Goal: Navigation & Orientation: Understand site structure

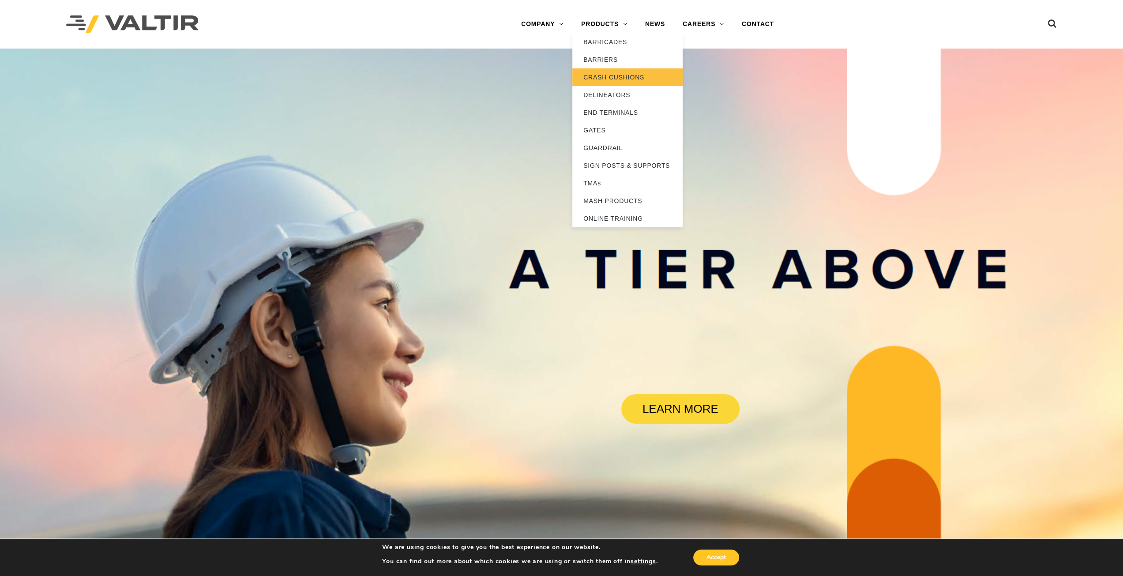
click at [625, 75] on link "CRASH CUSHIONS" at bounding box center [628, 77] width 110 height 18
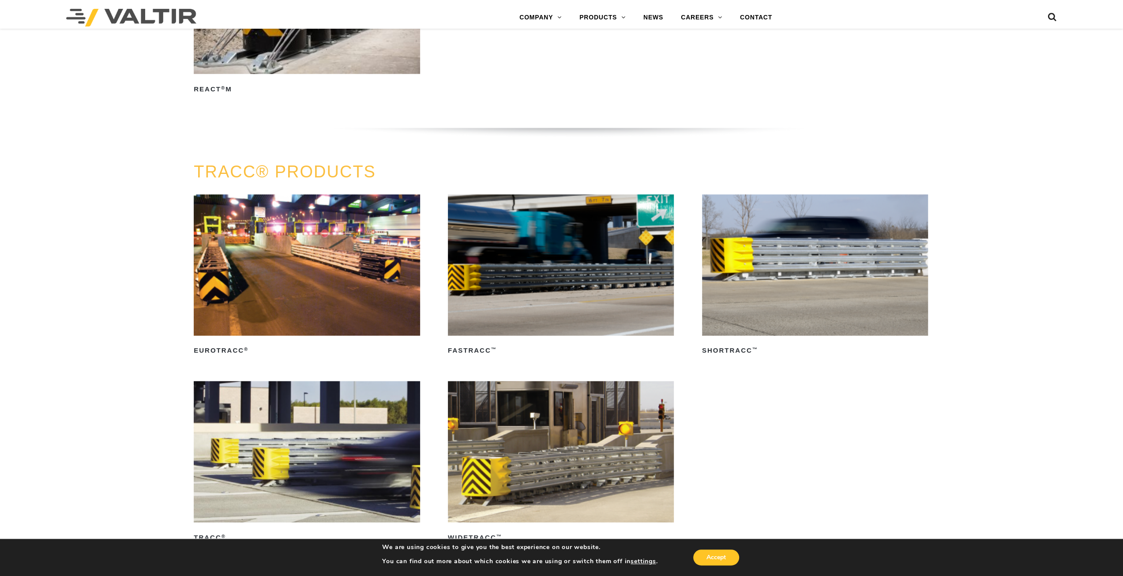
scroll to position [1633, 0]
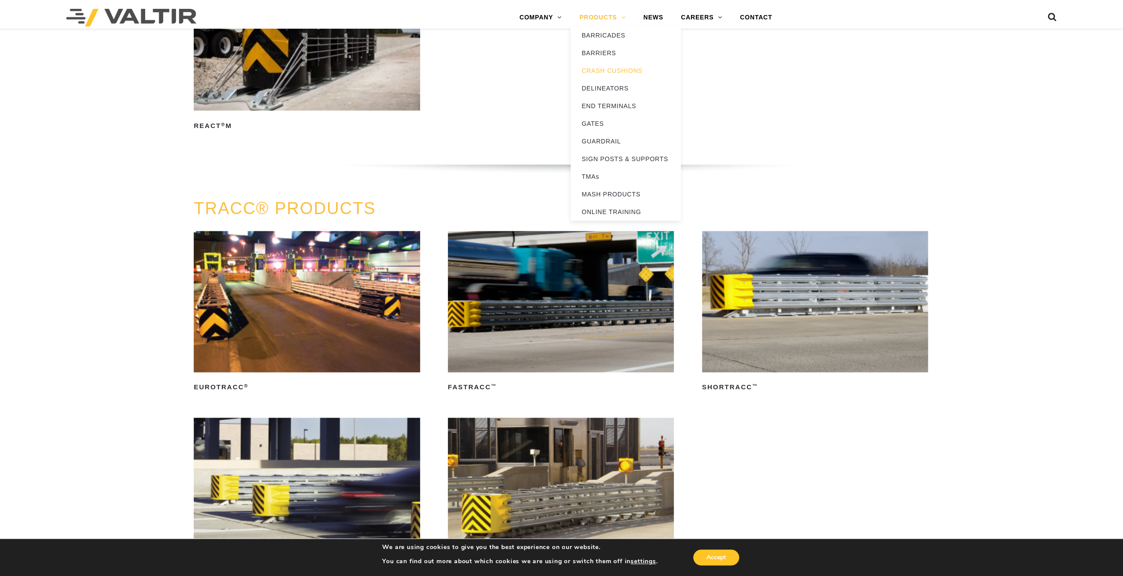
click at [611, 17] on link "PRODUCTS" at bounding box center [603, 18] width 64 height 18
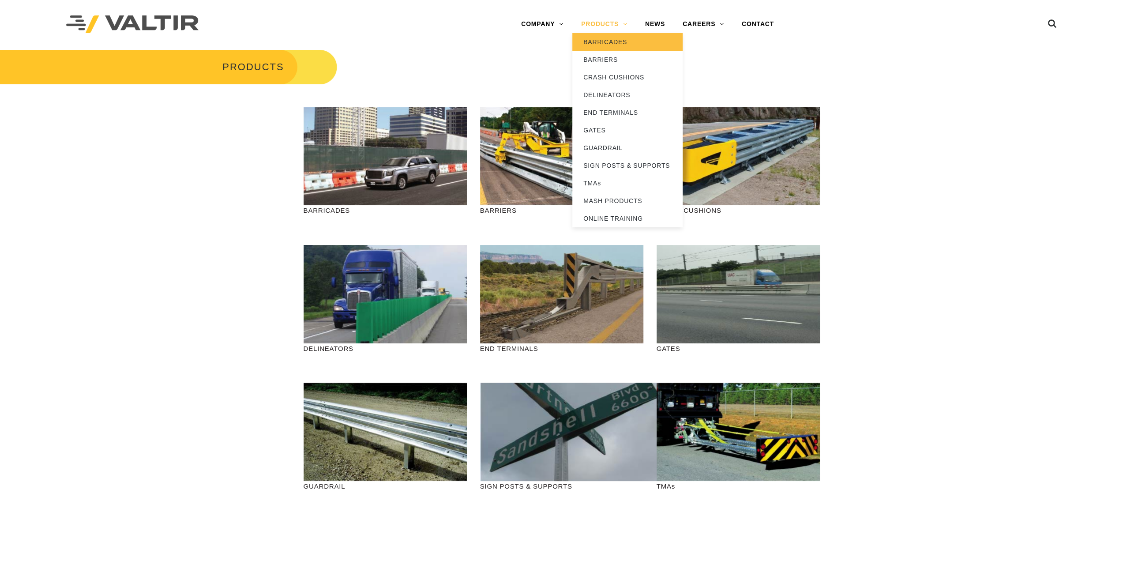
click at [613, 41] on link "BARRICADES" at bounding box center [628, 42] width 110 height 18
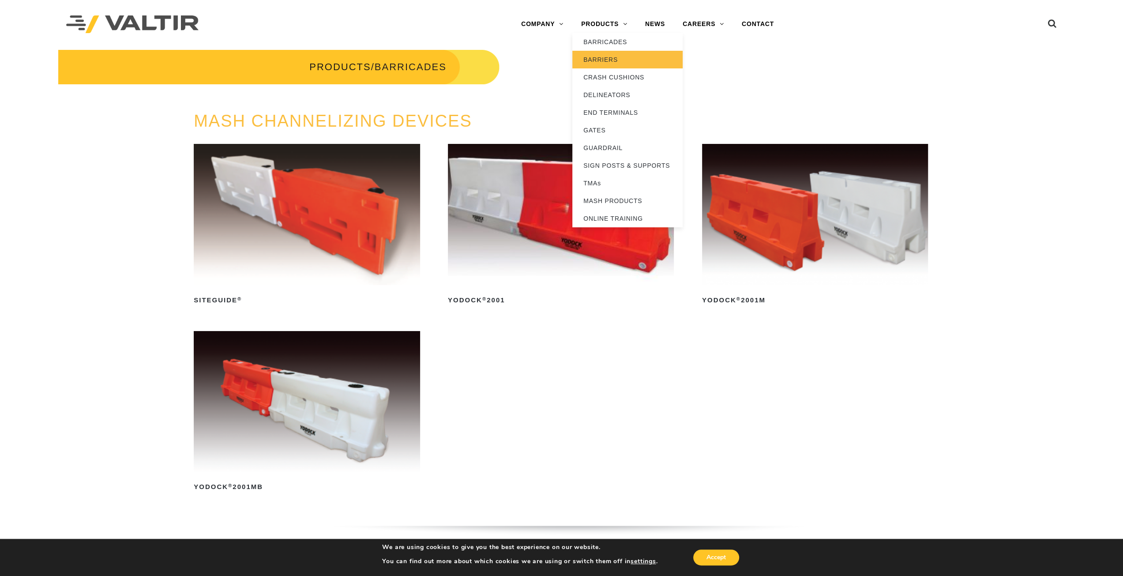
click at [610, 61] on link "BARRIERS" at bounding box center [628, 60] width 110 height 18
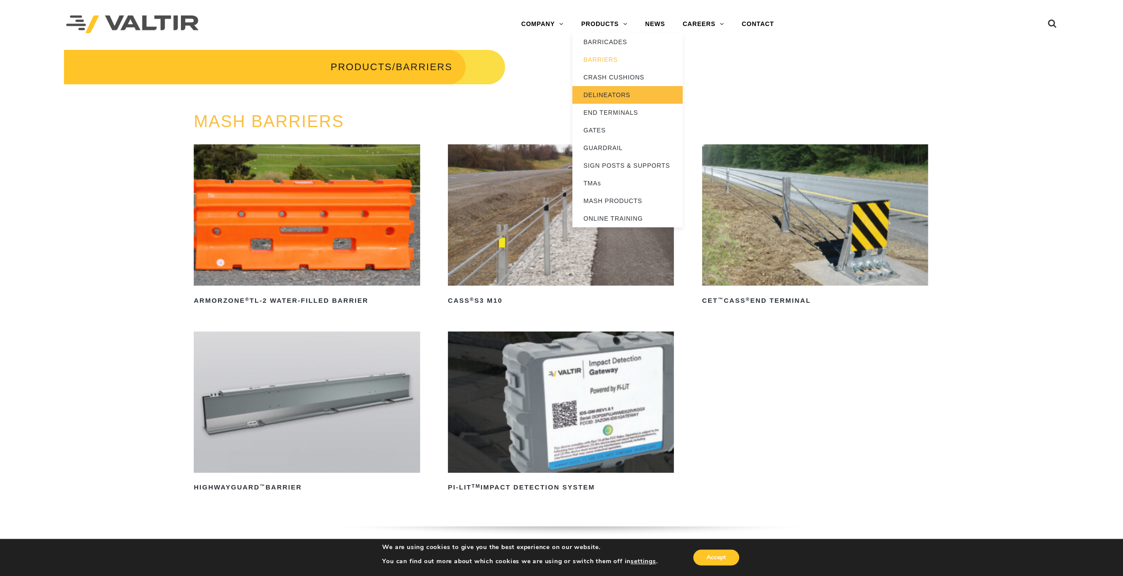
click at [610, 96] on link "DELINEATORS" at bounding box center [628, 95] width 110 height 18
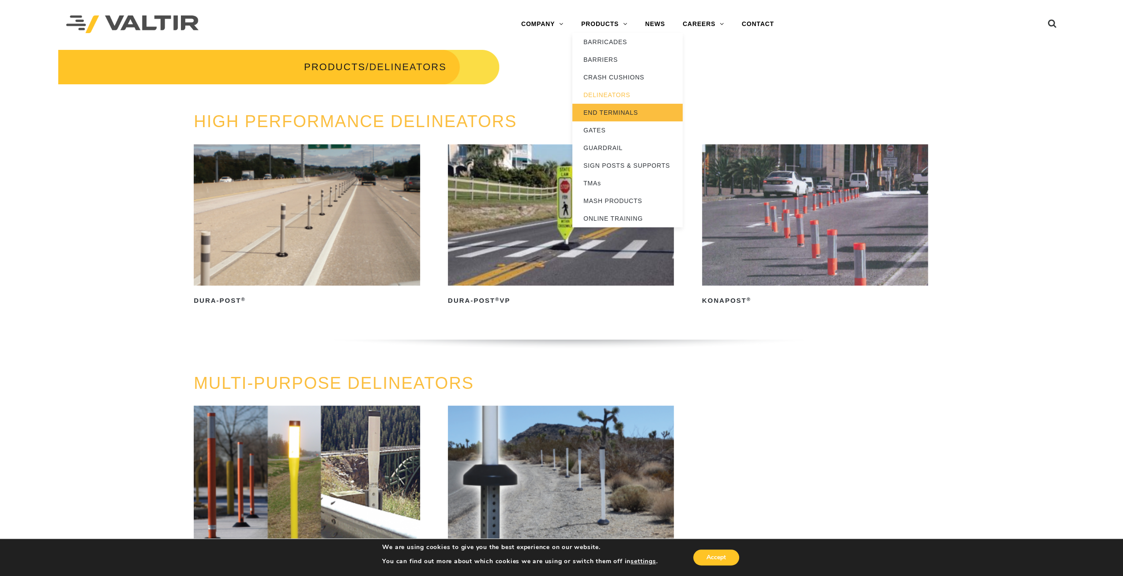
click at [613, 113] on link "END TERMINALS" at bounding box center [628, 113] width 110 height 18
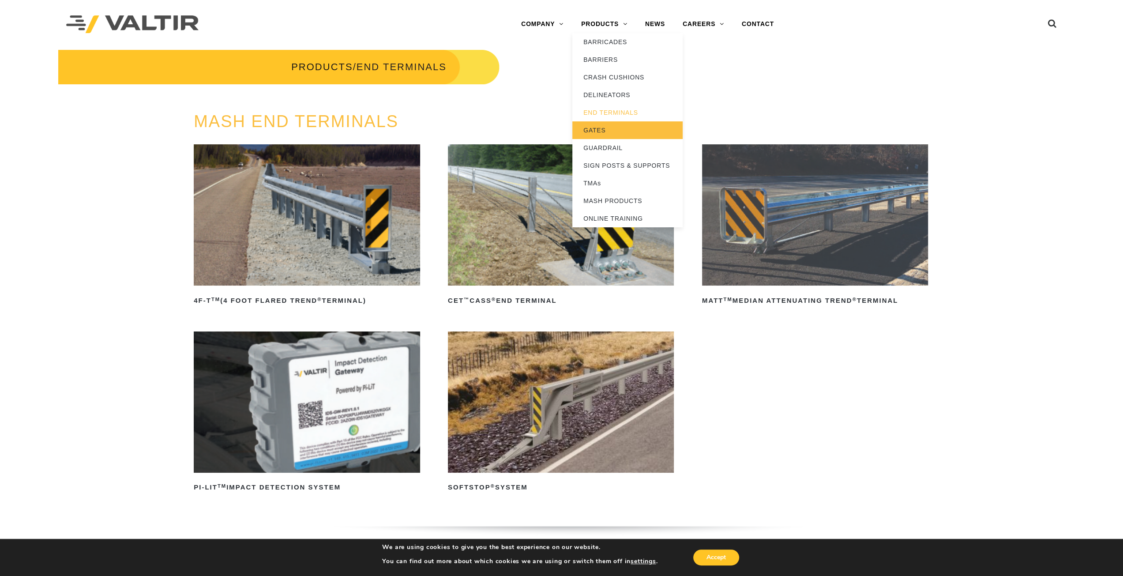
click at [612, 129] on link "GATES" at bounding box center [628, 130] width 110 height 18
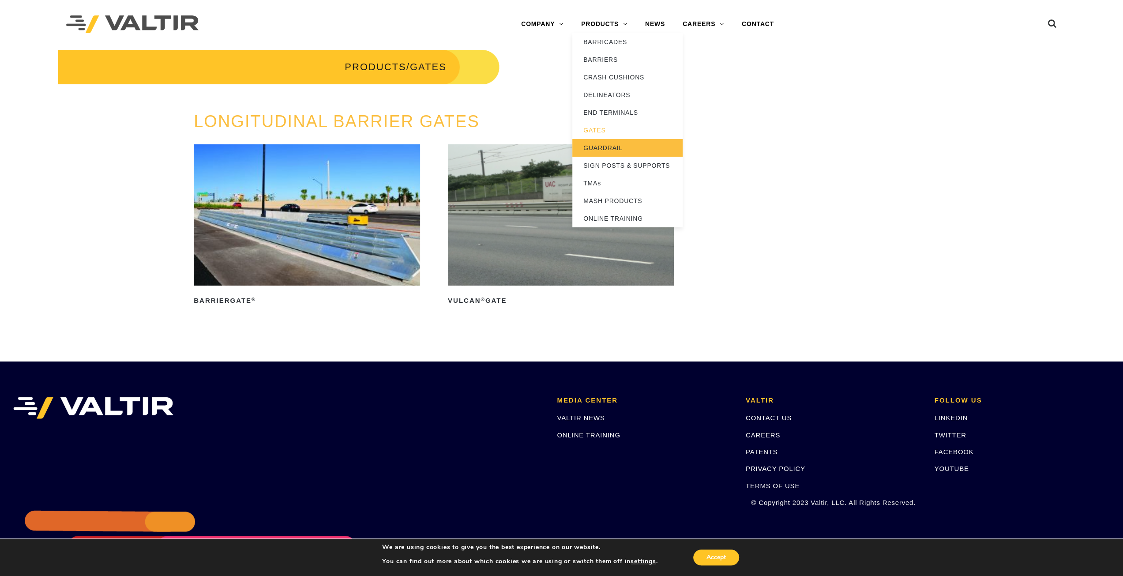
click at [599, 147] on link "GUARDRAIL" at bounding box center [628, 148] width 110 height 18
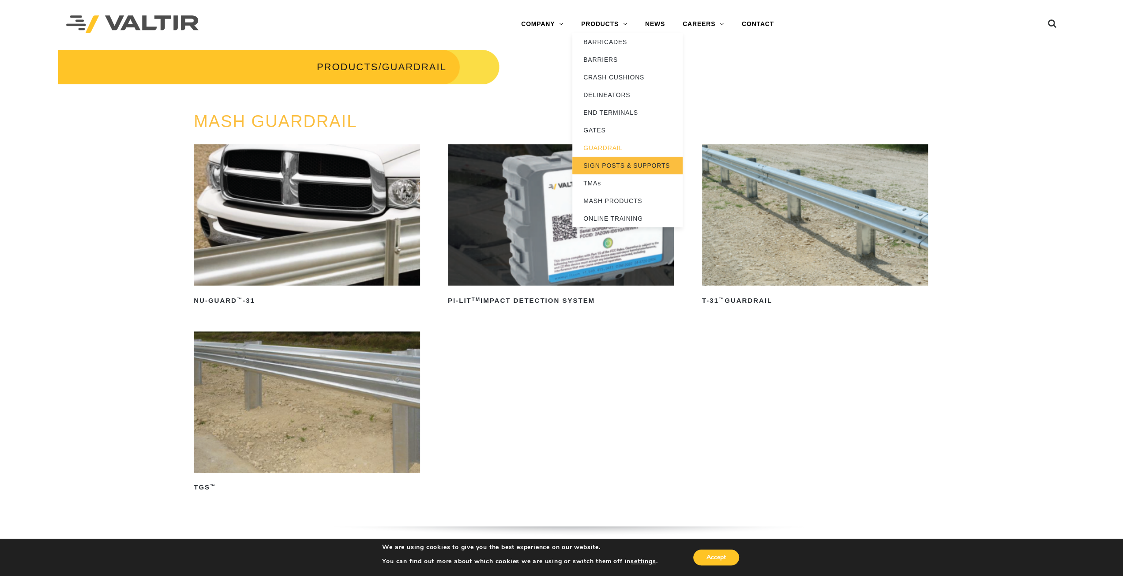
click at [622, 165] on link "SIGN POSTS & SUPPORTS" at bounding box center [628, 166] width 110 height 18
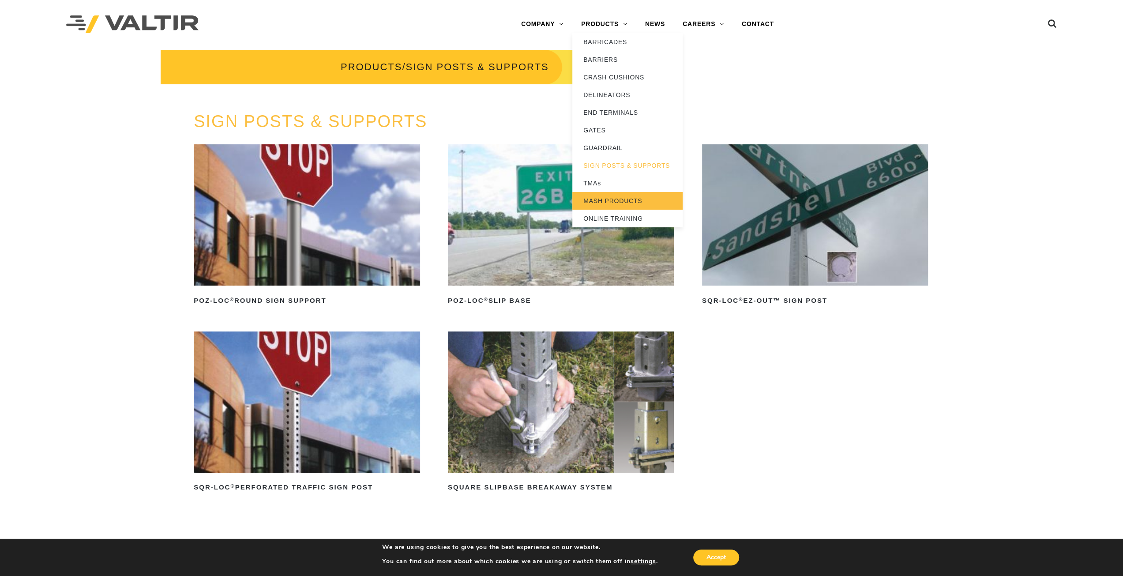
click at [605, 202] on link "MASH PRODUCTS" at bounding box center [628, 201] width 110 height 18
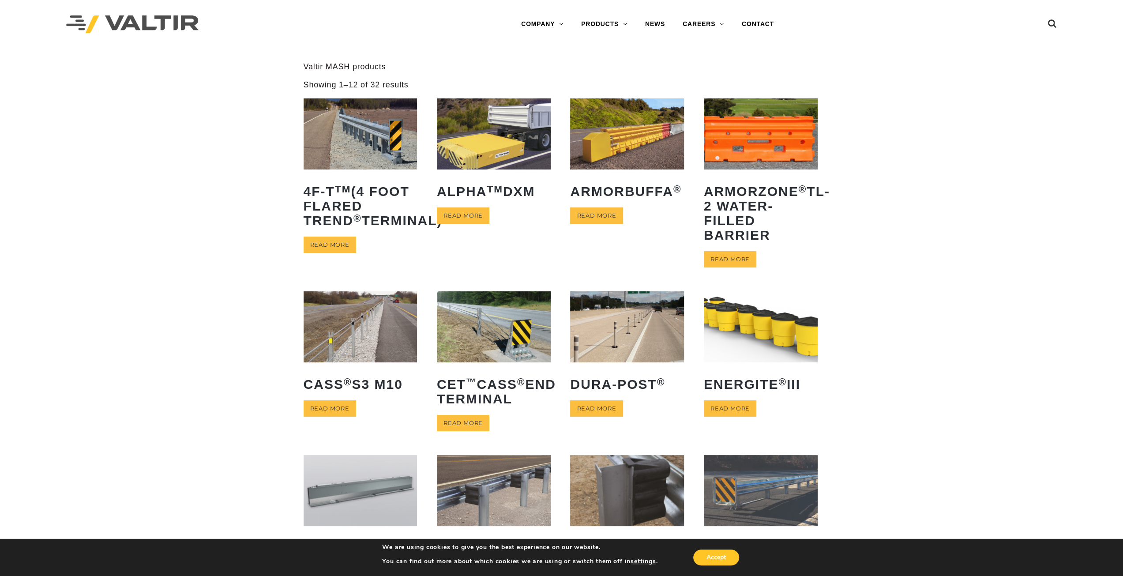
click at [101, 222] on div "**********" at bounding box center [561, 382] width 1123 height 641
